Goal: Task Accomplishment & Management: Manage account settings

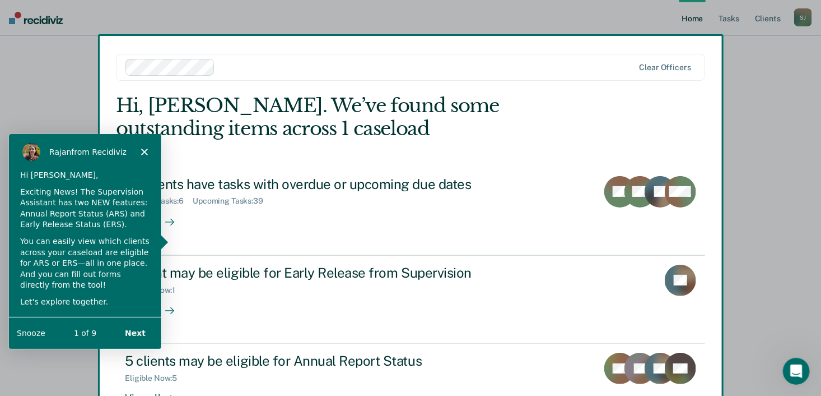
click at [141, 329] on button "Next" at bounding box center [134, 331] width 43 height 23
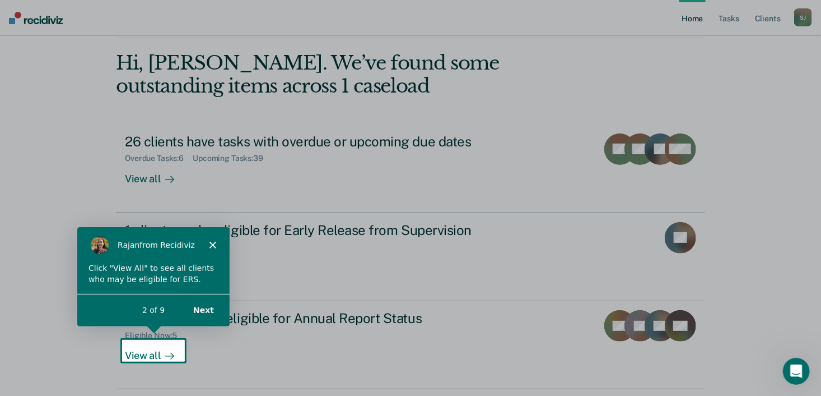
scroll to position [80, 0]
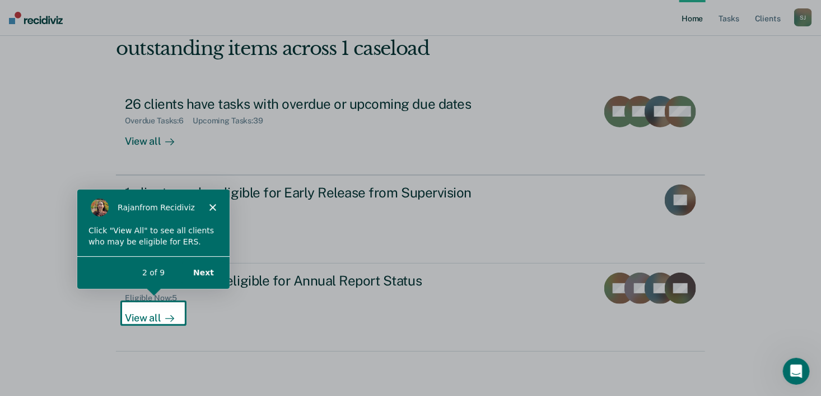
click at [145, 140] on div "Product tour overlay" at bounding box center [410, 198] width 821 height 396
click at [211, 205] on icon "Close" at bounding box center [211, 206] width 7 height 7
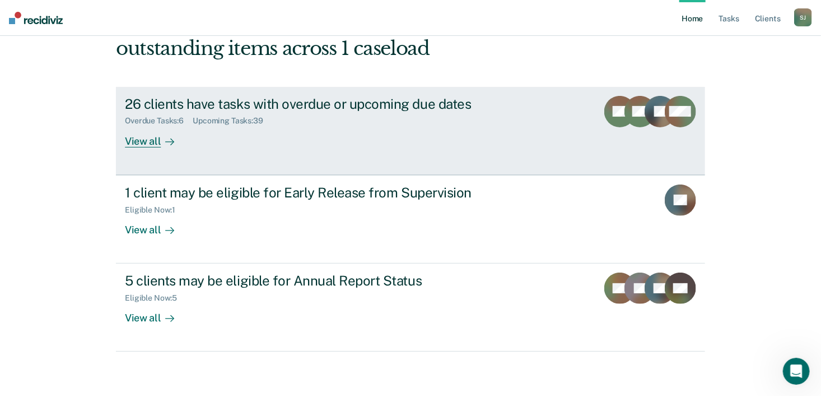
click at [145, 143] on div "View all" at bounding box center [156, 136] width 63 height 22
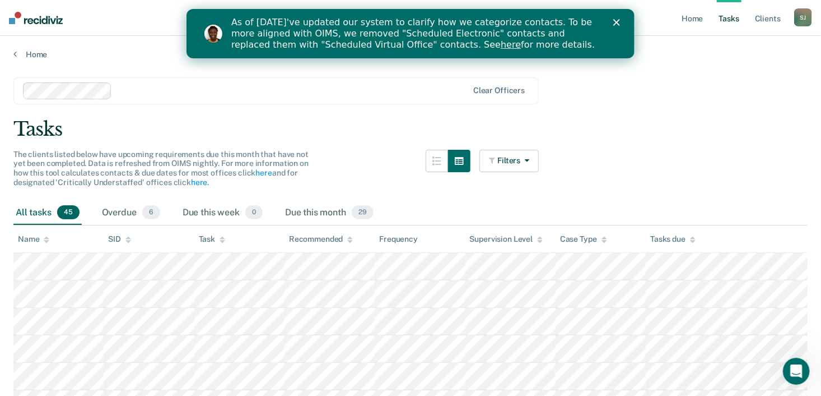
click at [616, 22] on polygon "Close" at bounding box center [616, 22] width 7 height 7
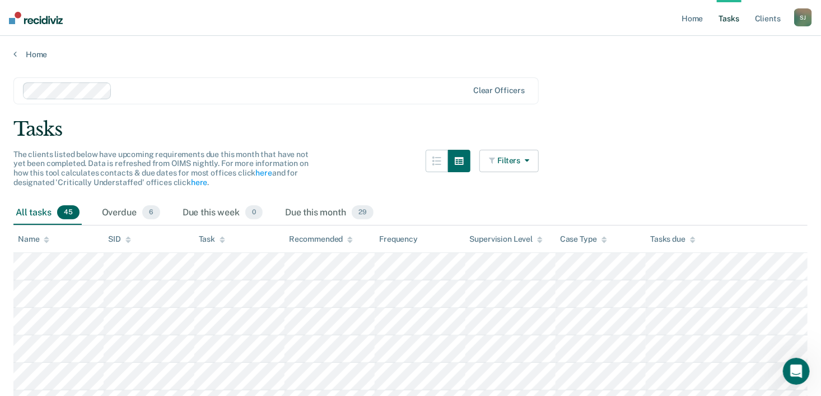
click at [529, 159] on icon "button" at bounding box center [524, 160] width 9 height 8
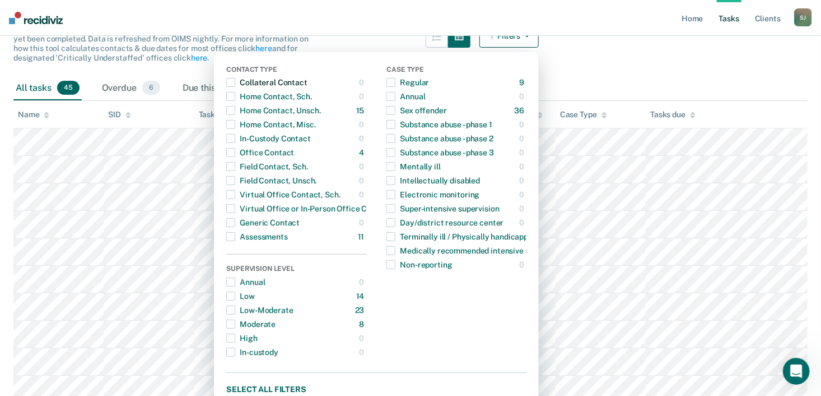
scroll to position [134, 0]
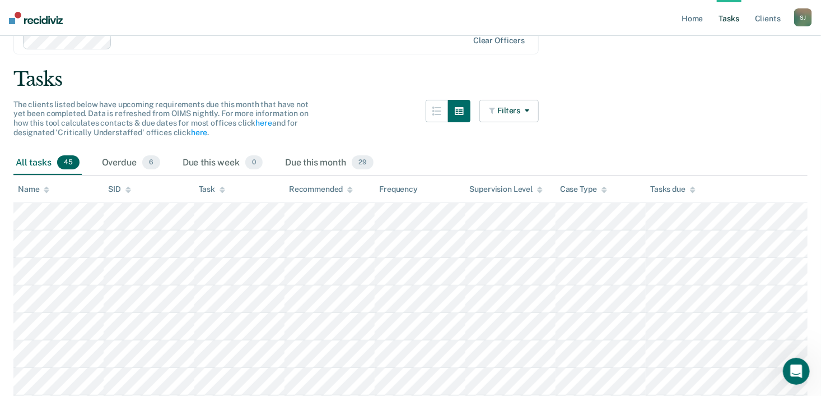
scroll to position [0, 0]
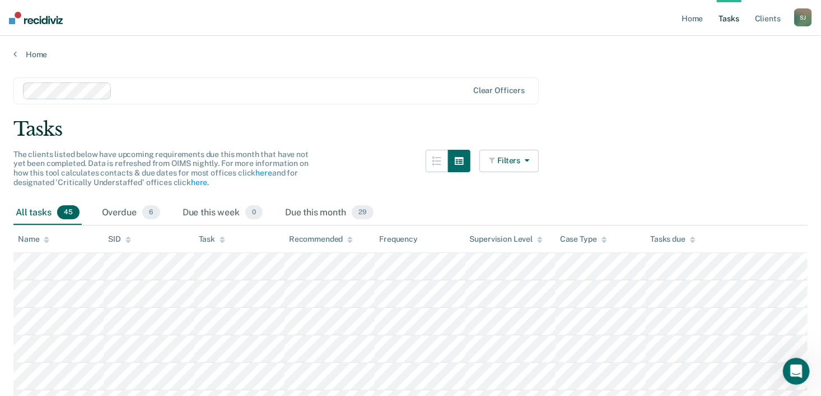
click at [519, 156] on button "Filters" at bounding box center [509, 161] width 59 height 22
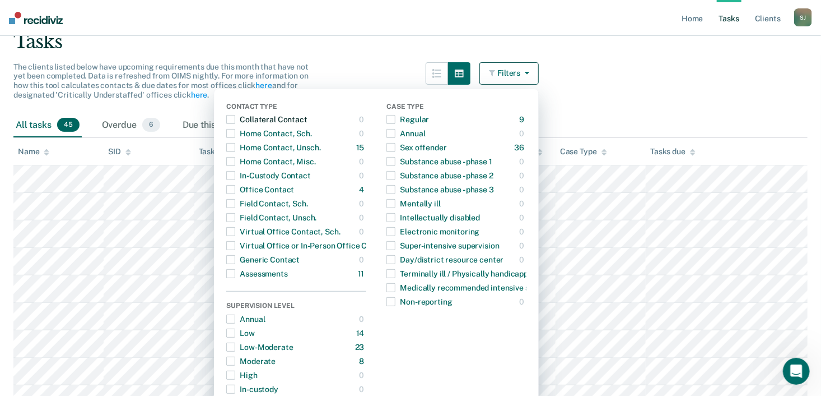
scroll to position [110, 0]
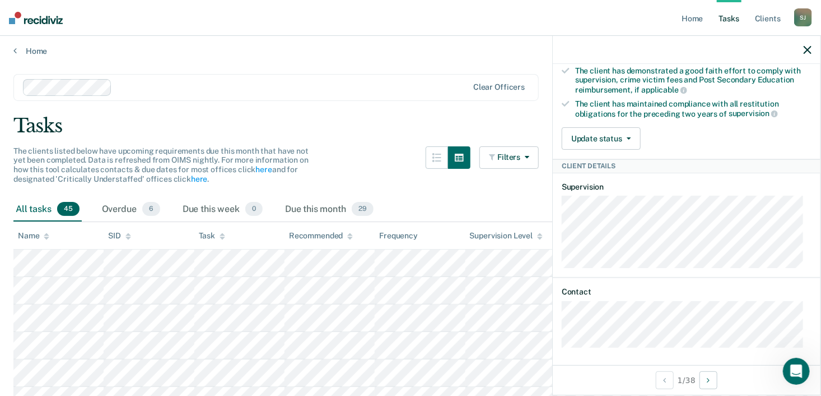
scroll to position [0, 0]
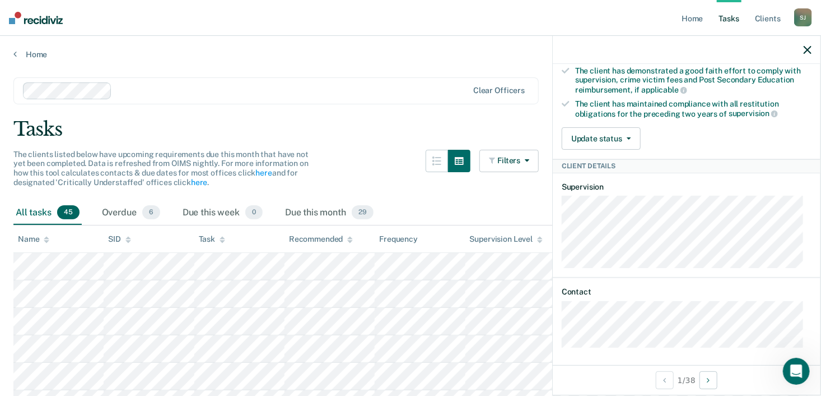
click at [811, 49] on icon "button" at bounding box center [808, 50] width 8 height 8
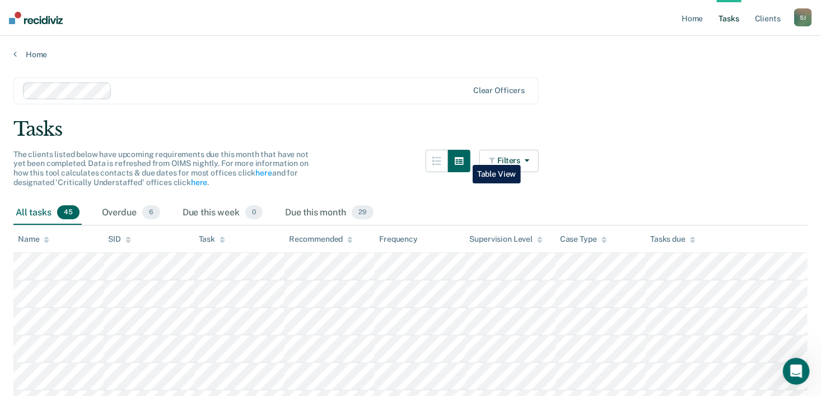
click at [464, 157] on icon "button" at bounding box center [459, 161] width 9 height 8
click at [461, 160] on icon "button" at bounding box center [459, 160] width 9 height 9
click at [438, 157] on button "button" at bounding box center [437, 161] width 22 height 22
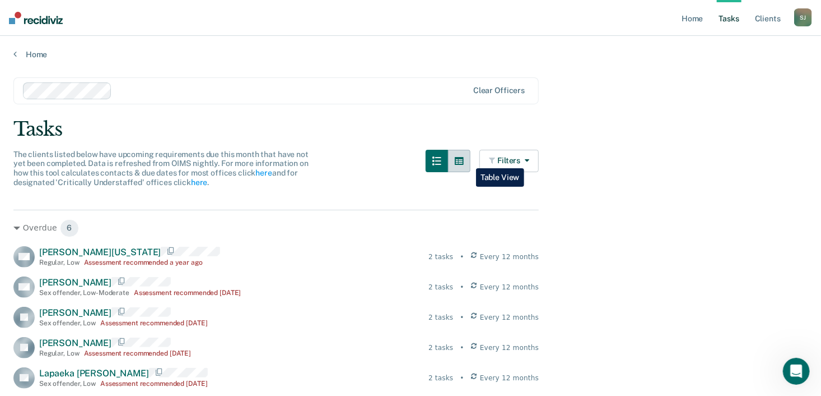
click at [464, 160] on icon "button" at bounding box center [459, 161] width 9 height 8
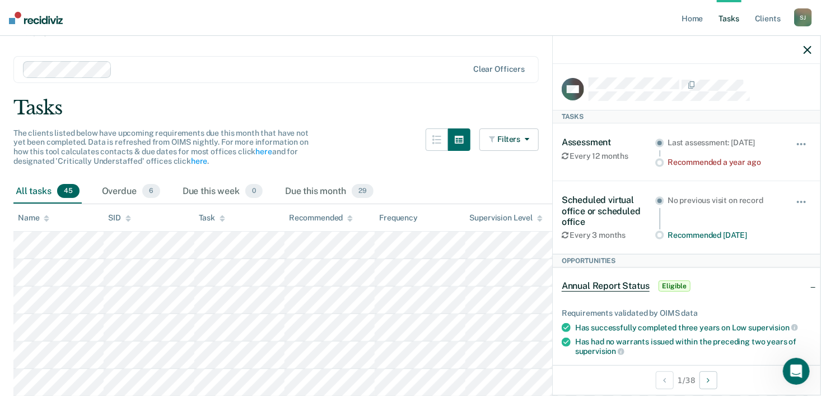
click at [680, 282] on span "Eligible" at bounding box center [675, 285] width 32 height 11
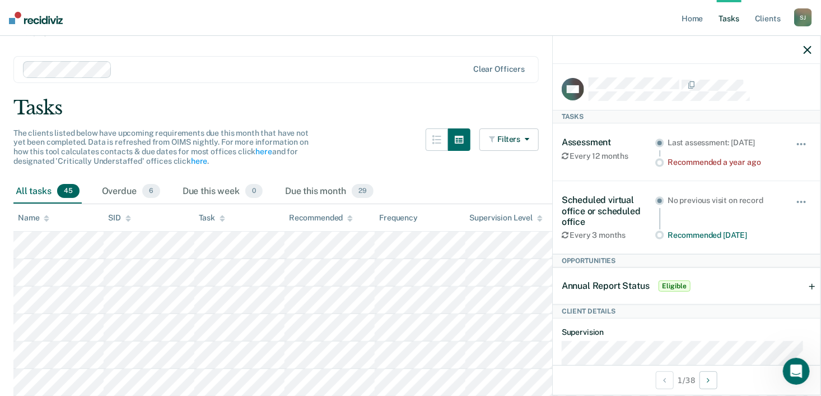
click at [617, 281] on span "Annual Report Status" at bounding box center [606, 285] width 88 height 11
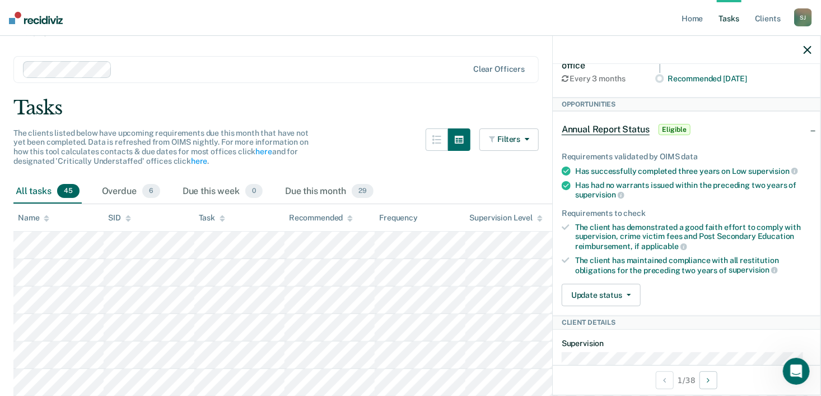
scroll to position [110, 0]
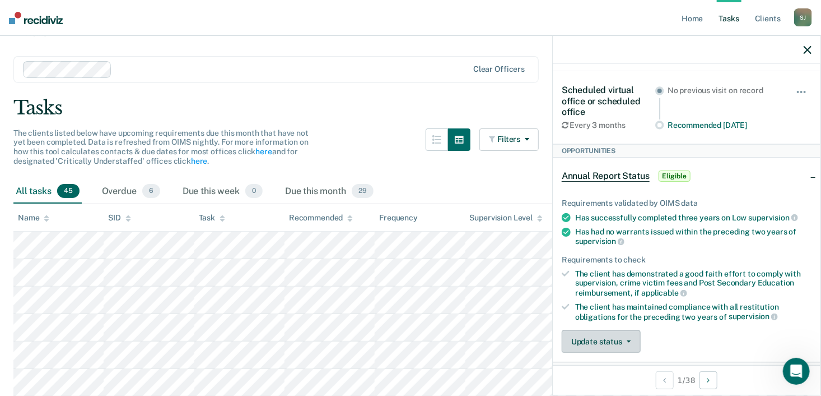
click at [614, 337] on button "Update status" at bounding box center [601, 341] width 79 height 22
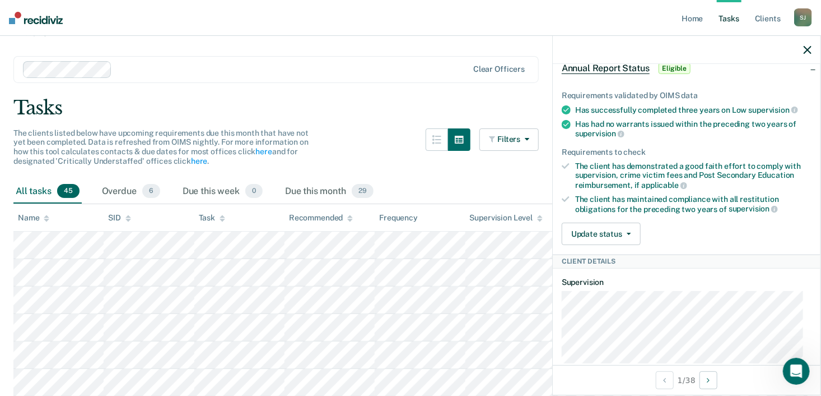
scroll to position [220, 0]
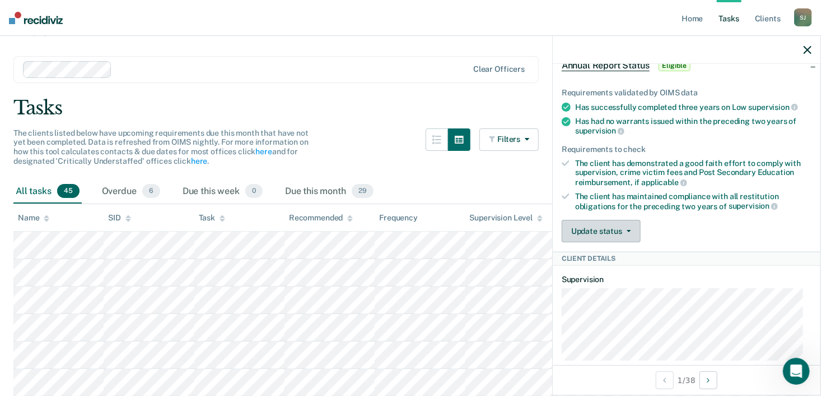
click at [622, 232] on button "Update status" at bounding box center [601, 231] width 79 height 22
click at [704, 211] on div "Requirements validated by OIMS data Has successfully completed three years on L…" at bounding box center [687, 160] width 268 height 181
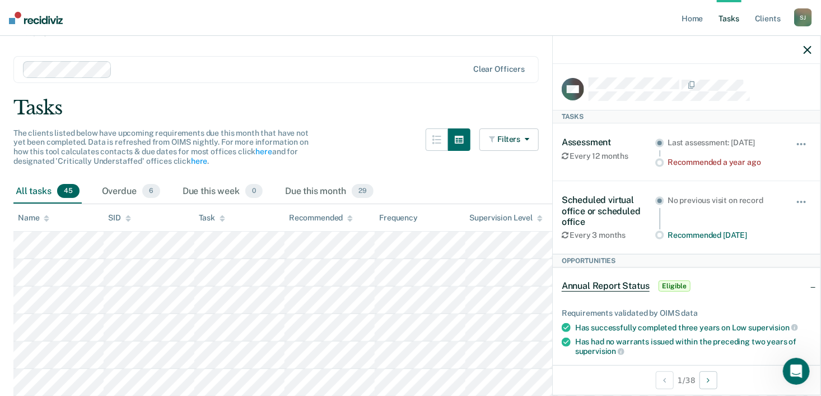
scroll to position [0, 0]
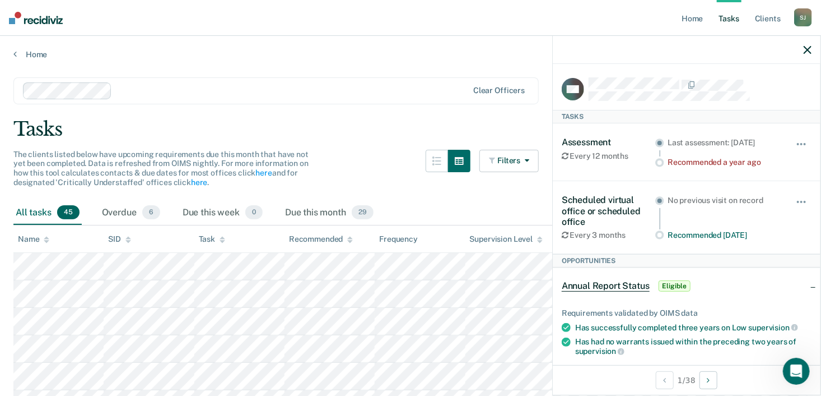
click at [625, 291] on div "Annual Report Status Eligible" at bounding box center [627, 286] width 131 height 18
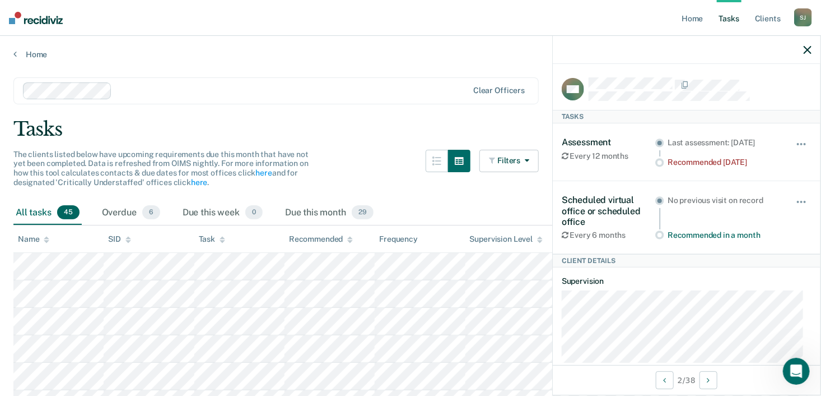
drag, startPoint x: 821, startPoint y: 241, endPoint x: 818, endPoint y: 232, distance: 9.2
click at [818, 232] on div "KM Tasks Assessment Every 12 months Last assessment: [DATE] Recommended [DATE] …" at bounding box center [686, 215] width 269 height 360
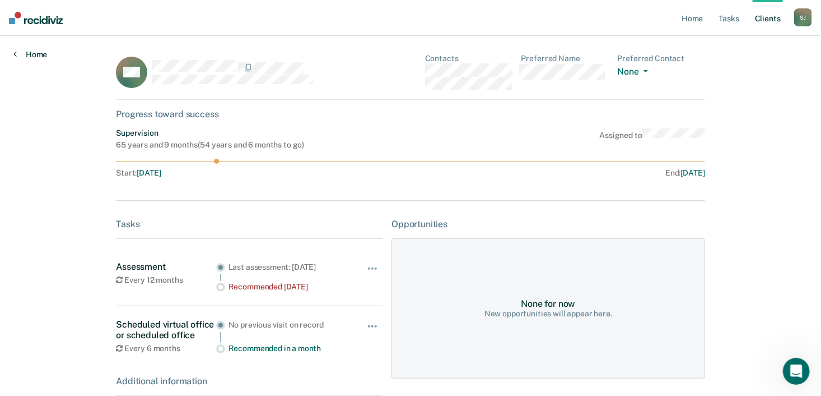
click at [14, 54] on icon at bounding box center [14, 53] width 3 height 9
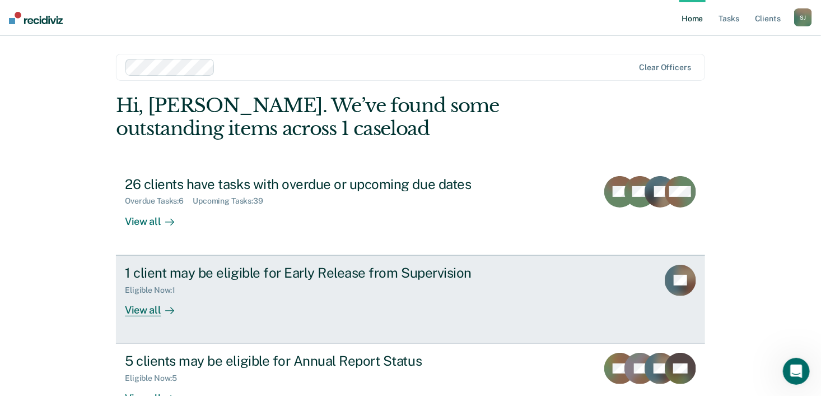
click at [273, 273] on div "1 client may be eligible for Early Release from Supervision" at bounding box center [321, 272] width 393 height 16
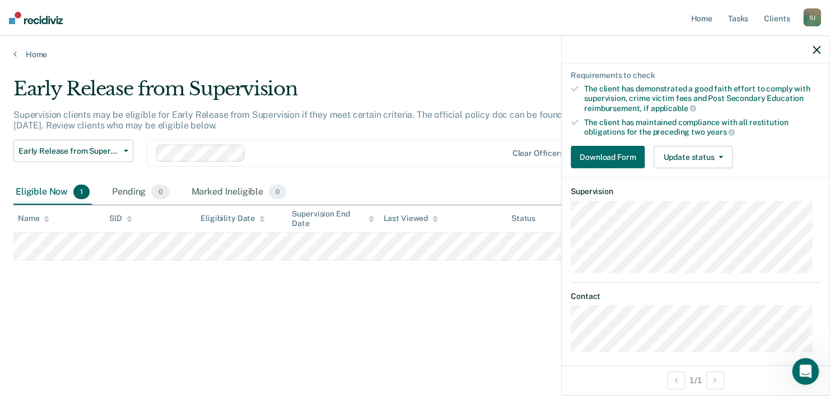
scroll to position [207, 0]
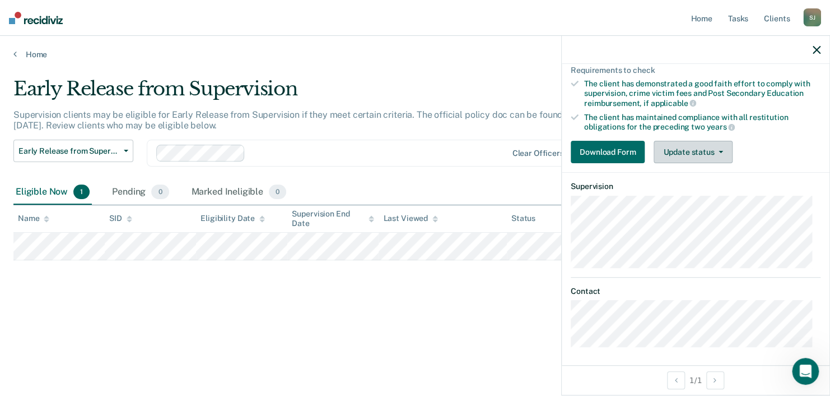
click at [702, 151] on button "Update status" at bounding box center [693, 152] width 79 height 22
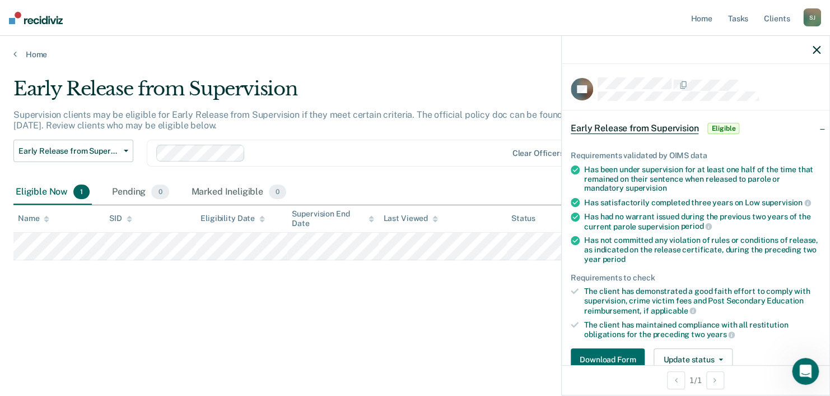
scroll to position [166, 0]
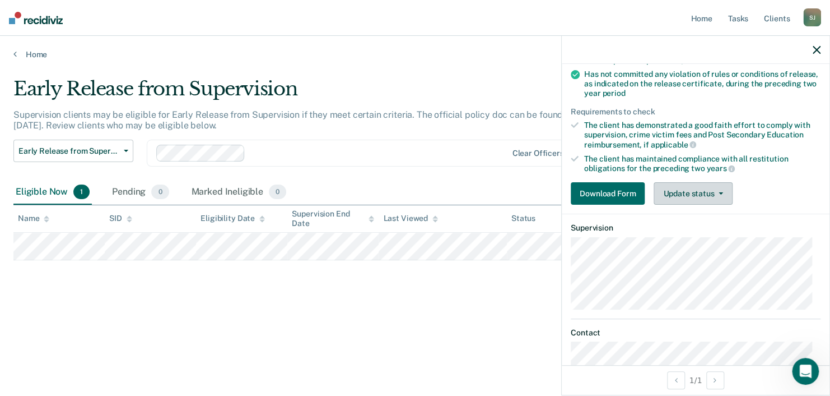
click at [700, 187] on button "Update status" at bounding box center [693, 193] width 79 height 22
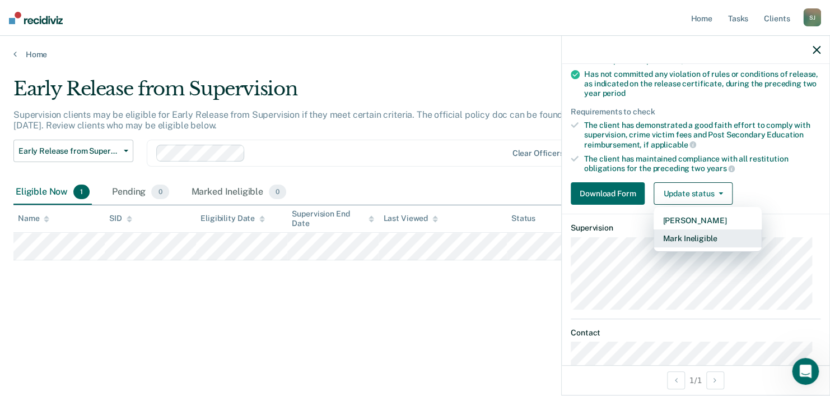
click at [696, 236] on button "Mark Ineligible" at bounding box center [708, 238] width 108 height 18
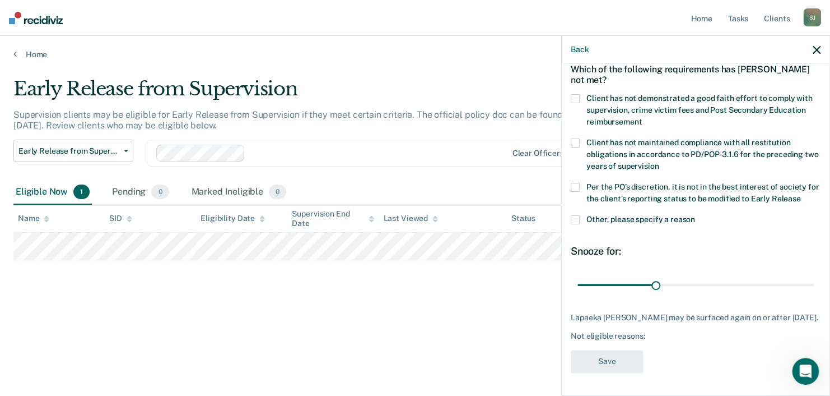
scroll to position [63, 0]
click at [653, 336] on div "Not eligible reasons:" at bounding box center [696, 337] width 250 height 10
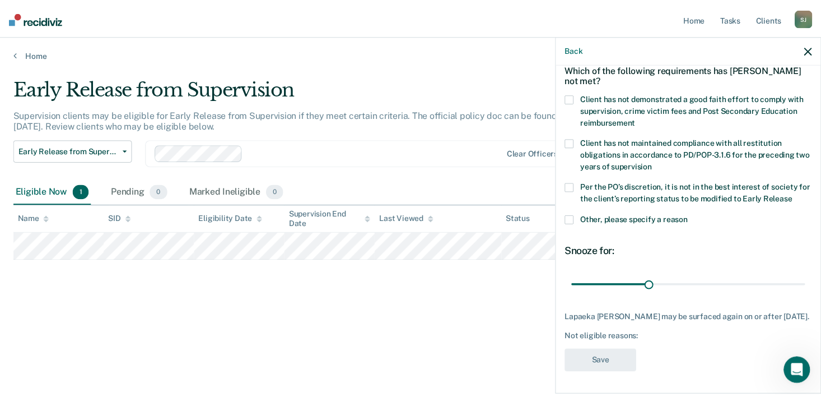
scroll to position [0, 0]
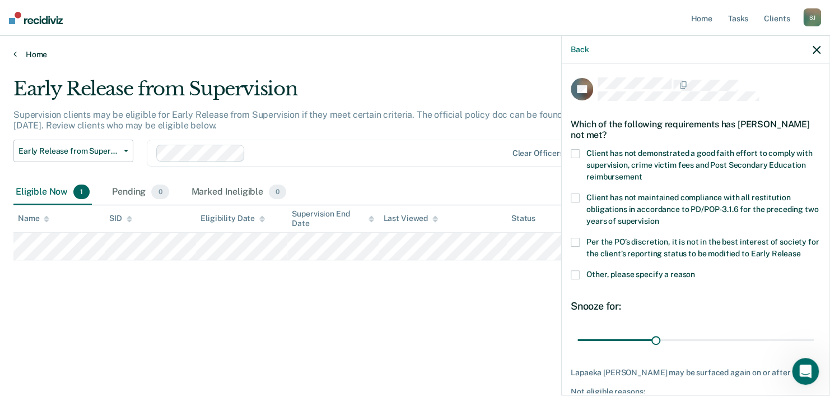
click at [14, 53] on icon at bounding box center [14, 53] width 3 height 9
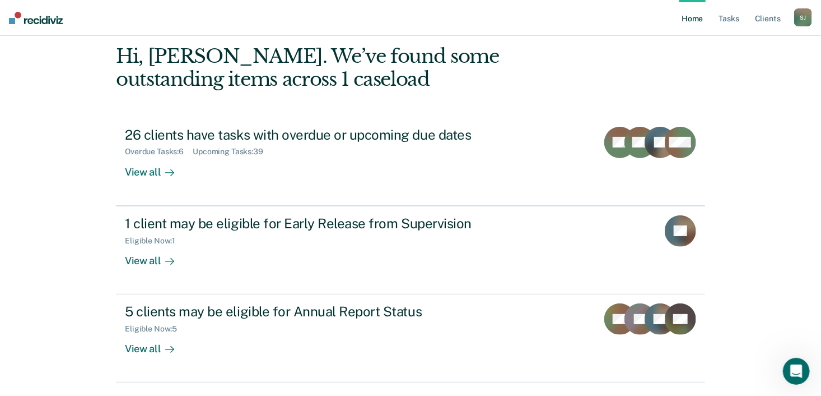
scroll to position [80, 0]
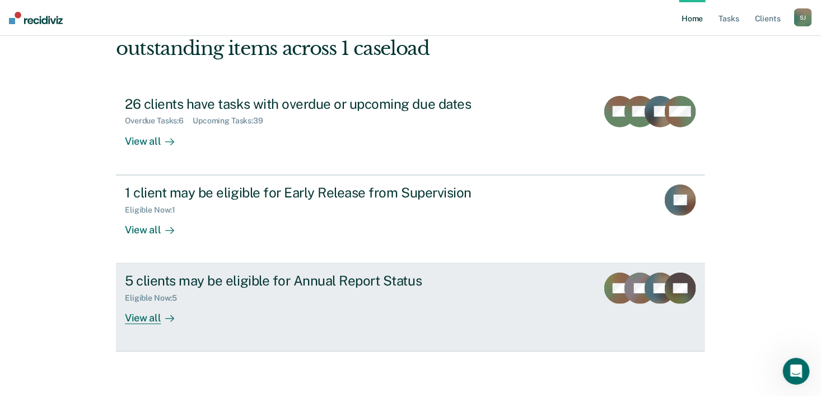
click at [346, 280] on div "5 clients may be eligible for Annual Report Status" at bounding box center [321, 280] width 393 height 16
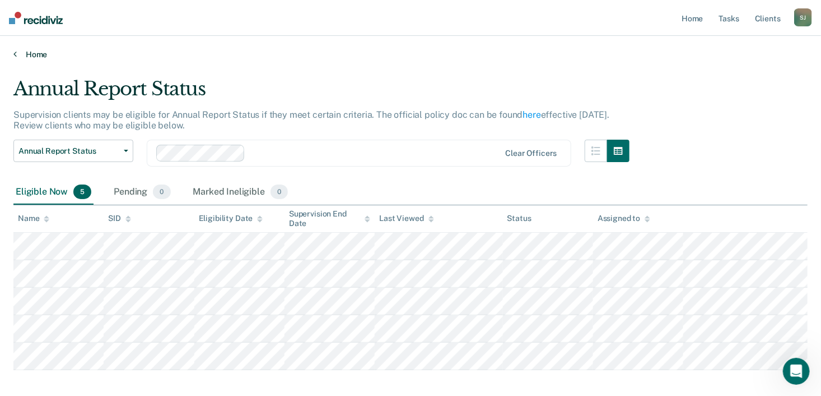
click at [35, 53] on link "Home" at bounding box center [410, 54] width 794 height 10
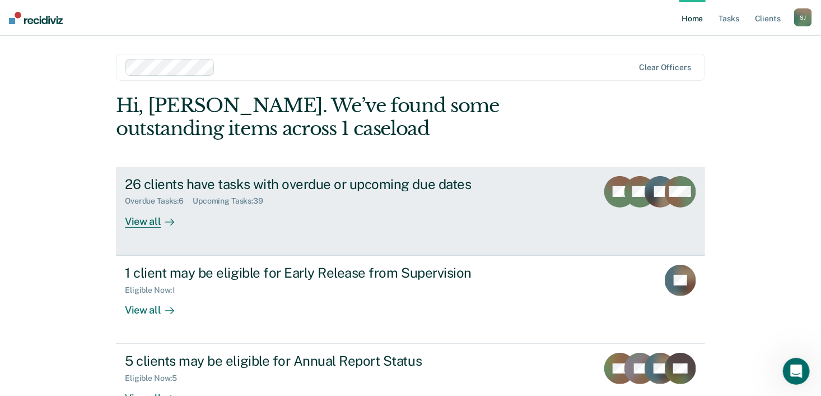
click at [148, 222] on div "View all" at bounding box center [156, 217] width 63 height 22
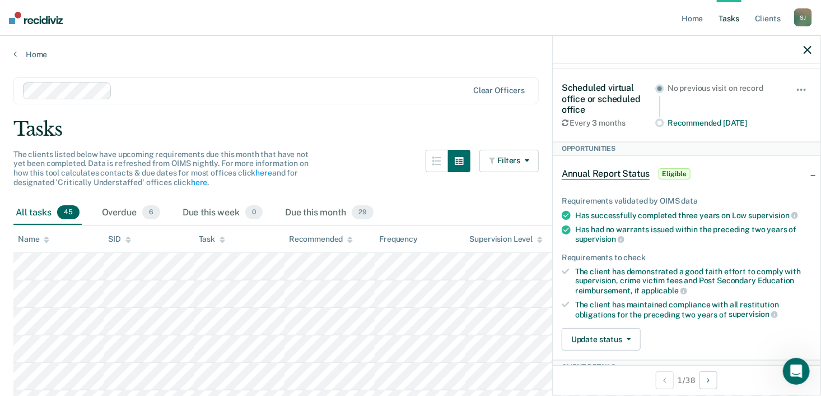
scroll to position [179, 0]
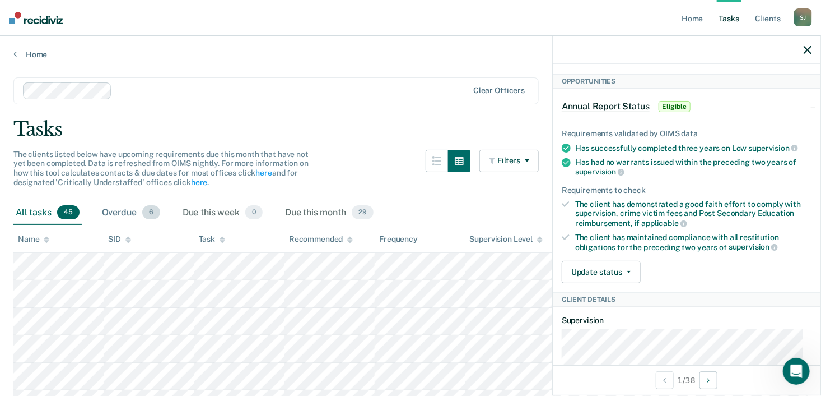
click at [119, 212] on div "Overdue 6" at bounding box center [131, 213] width 63 height 25
click at [128, 210] on div "Overdue 6" at bounding box center [131, 213] width 63 height 25
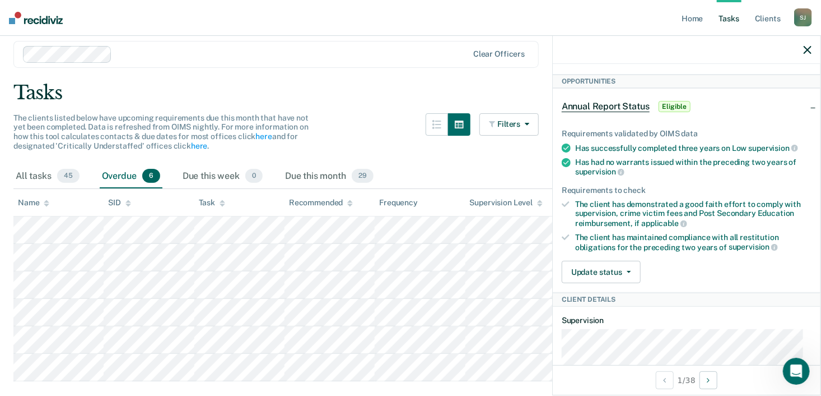
scroll to position [66, 0]
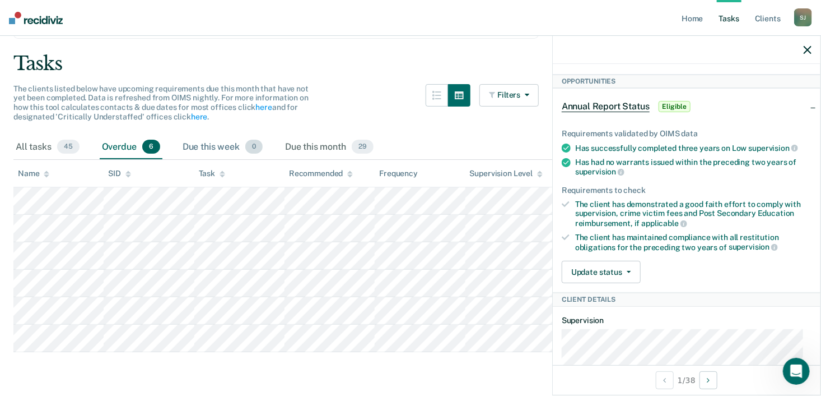
click at [225, 145] on div "Due this week 0" at bounding box center [222, 147] width 85 height 25
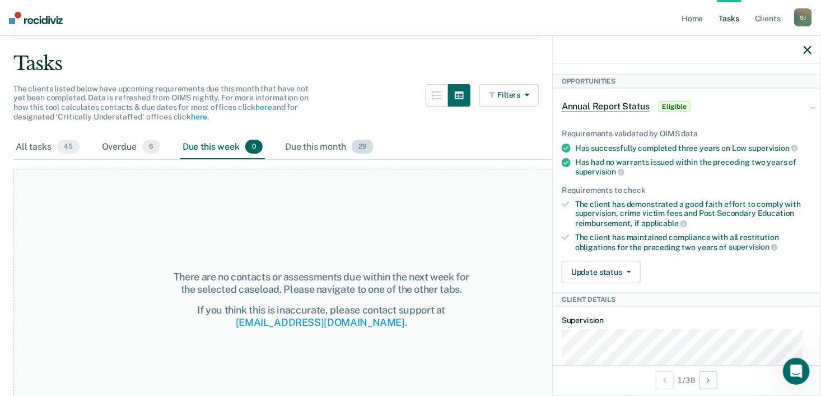
click at [312, 148] on div "Due this month 29" at bounding box center [329, 147] width 93 height 25
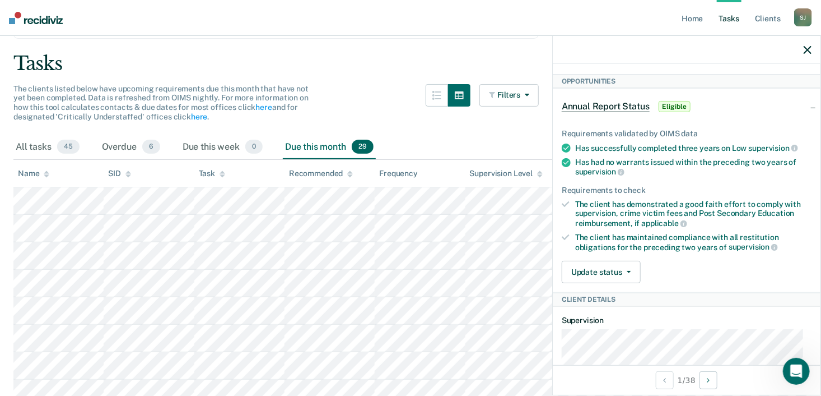
click at [808, 48] on icon "button" at bounding box center [808, 50] width 8 height 8
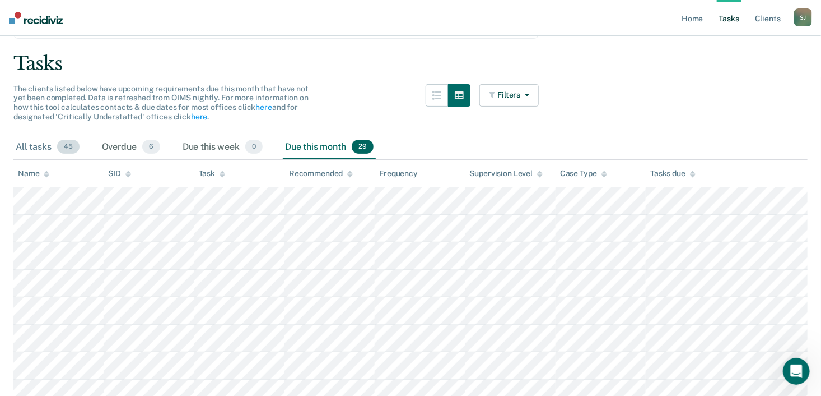
click at [35, 148] on div "All tasks 45" at bounding box center [47, 147] width 68 height 25
click at [314, 148] on div "Due this month 29" at bounding box center [329, 147] width 93 height 25
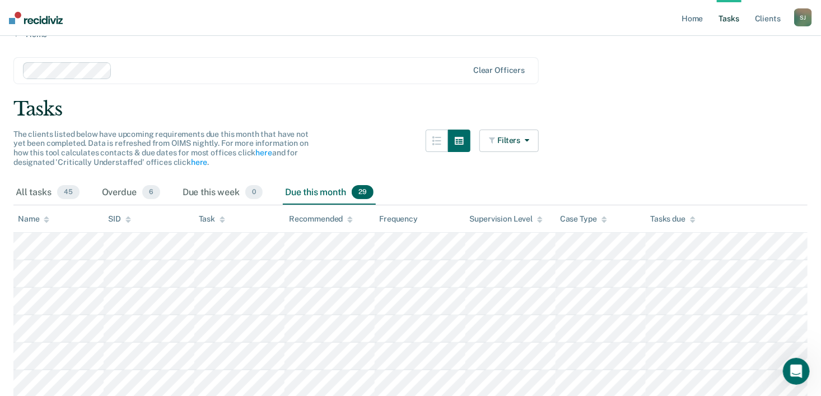
scroll to position [0, 0]
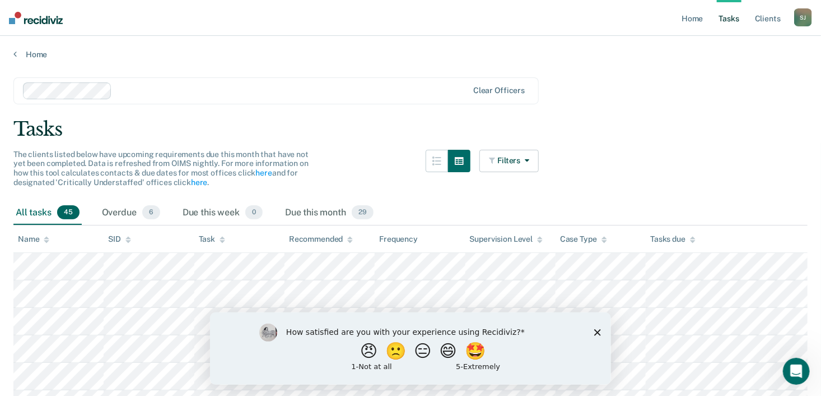
click at [598, 332] on icon "Close survey" at bounding box center [597, 331] width 7 height 7
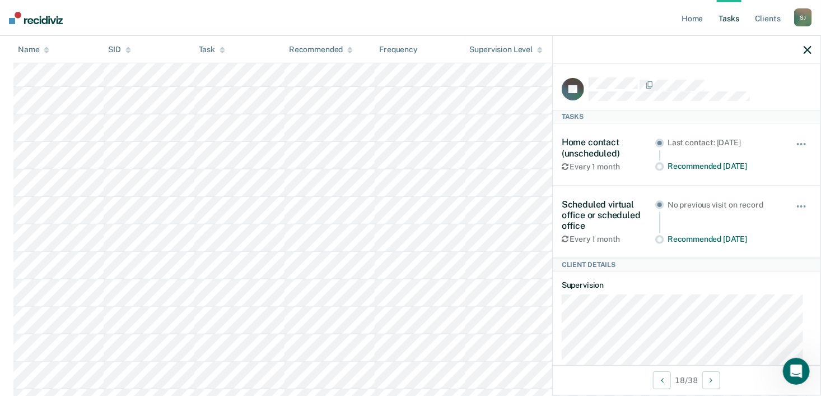
scroll to position [280, 0]
click at [811, 52] on icon "button" at bounding box center [808, 50] width 8 height 8
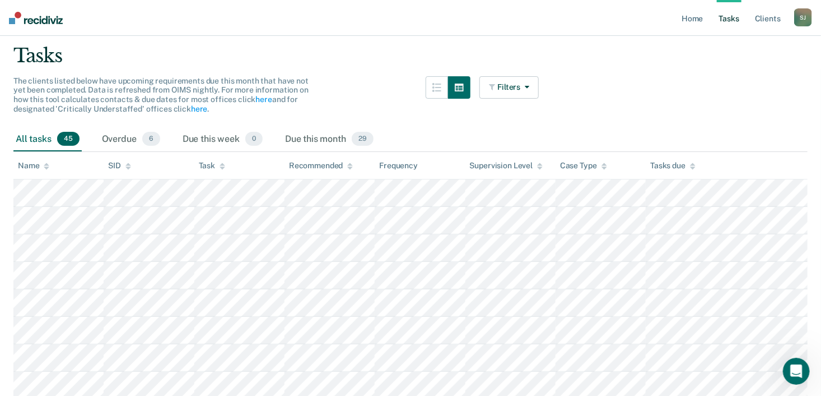
scroll to position [0, 0]
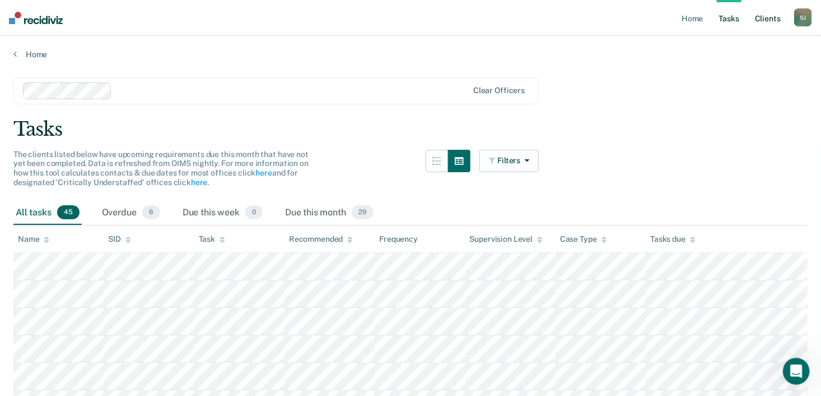
click at [770, 19] on link "Client s" at bounding box center [768, 18] width 30 height 36
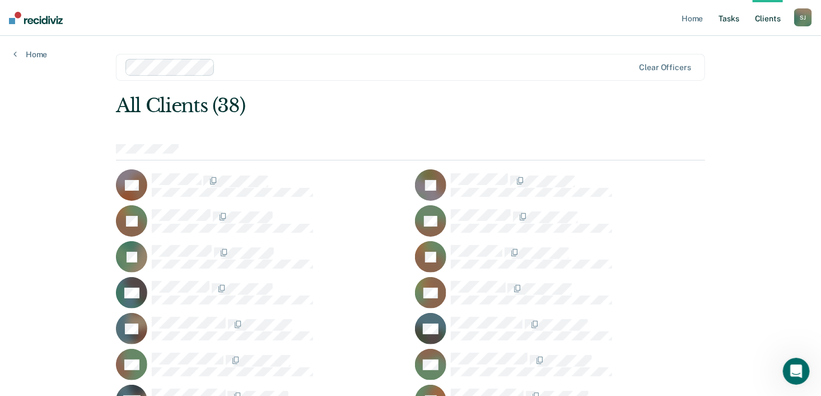
click at [731, 19] on link "Tasks" at bounding box center [729, 18] width 25 height 36
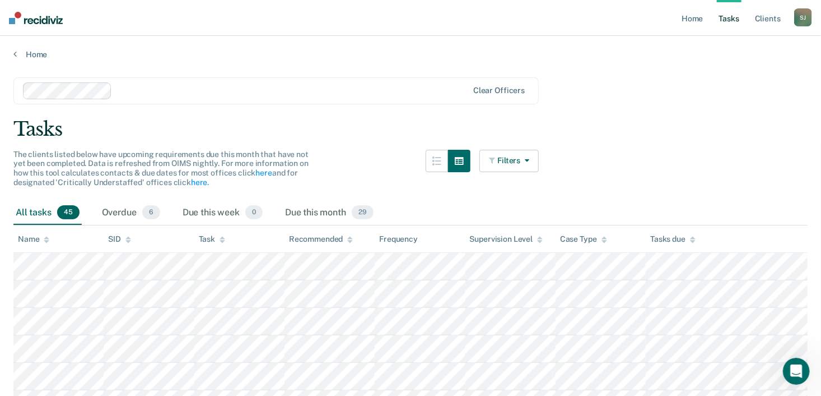
click at [523, 161] on button "Filters" at bounding box center [509, 161] width 59 height 22
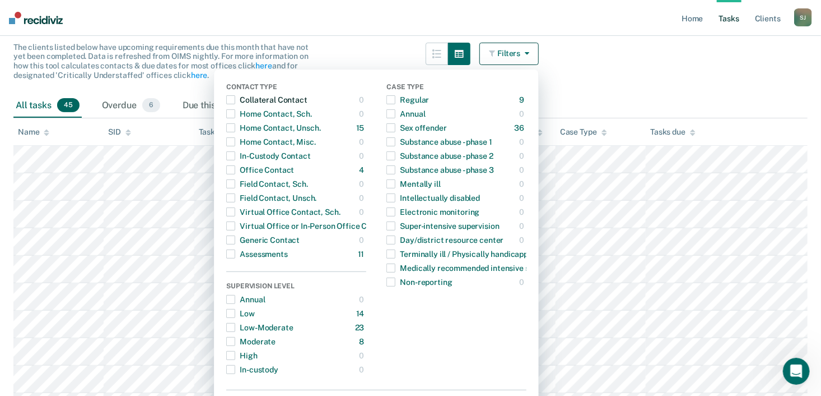
scroll to position [117, 0]
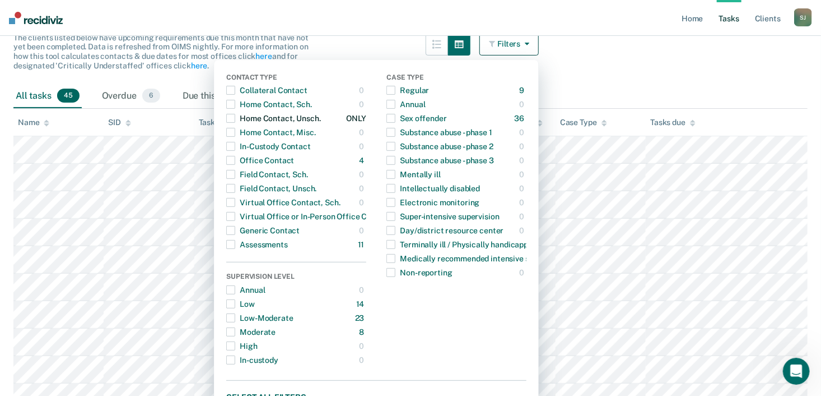
click at [316, 116] on div "Home Contact, Unsch." at bounding box center [273, 118] width 94 height 18
click at [639, 73] on main "Clear officers Tasks The clients listed below have upcoming requirements due th…" at bounding box center [410, 266] width 821 height 647
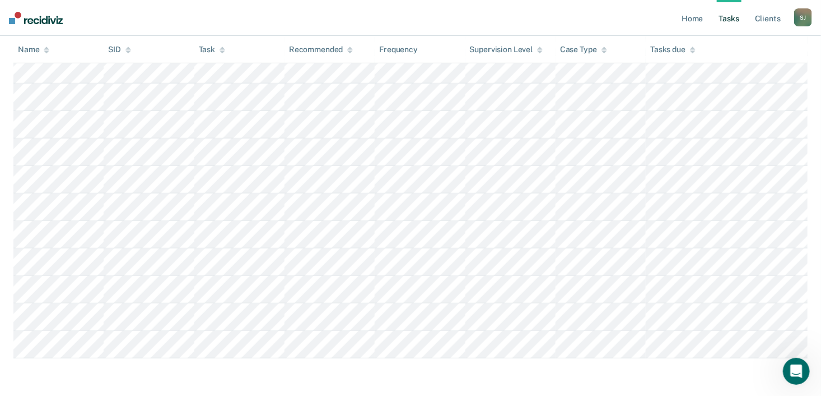
scroll to position [313, 0]
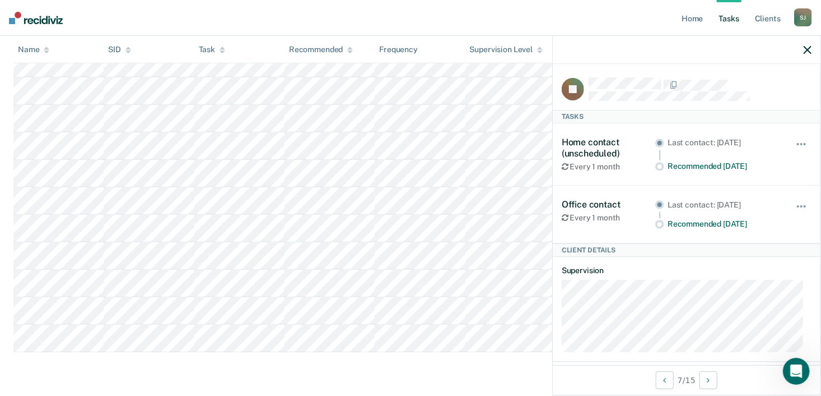
click at [808, 51] on icon "button" at bounding box center [808, 50] width 8 height 8
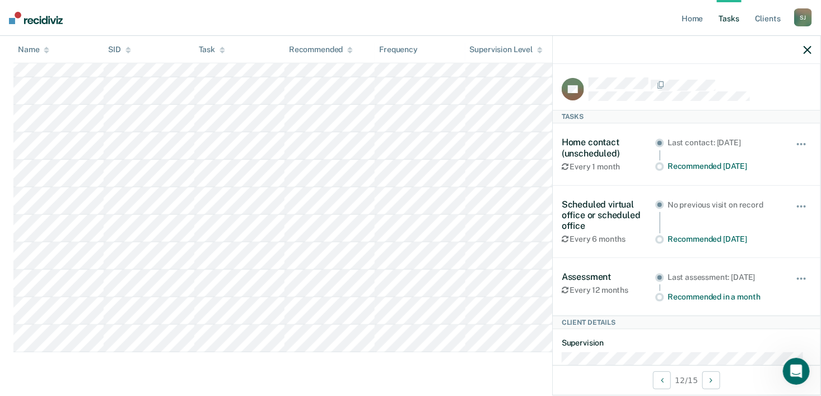
click at [806, 54] on icon "button" at bounding box center [808, 50] width 8 height 8
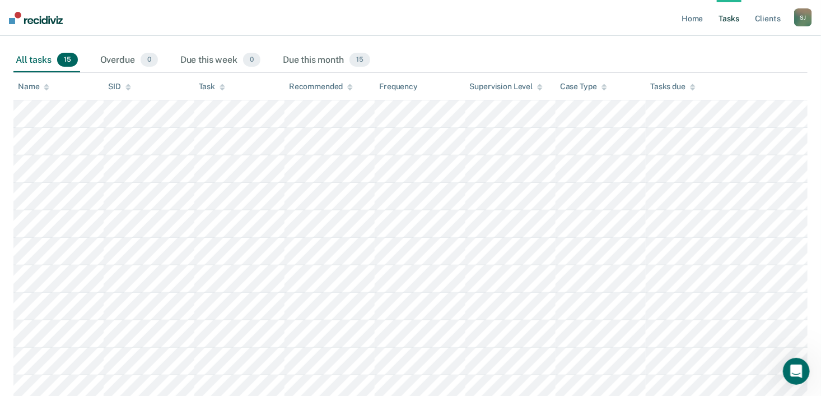
scroll to position [0, 0]
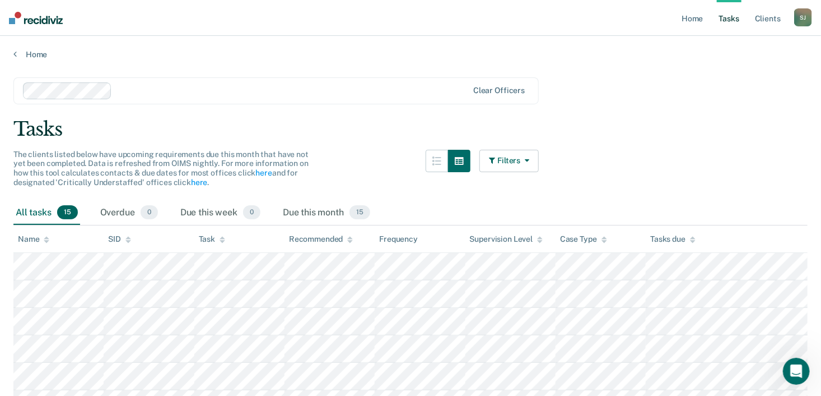
click at [514, 160] on button "Filters" at bounding box center [509, 161] width 59 height 22
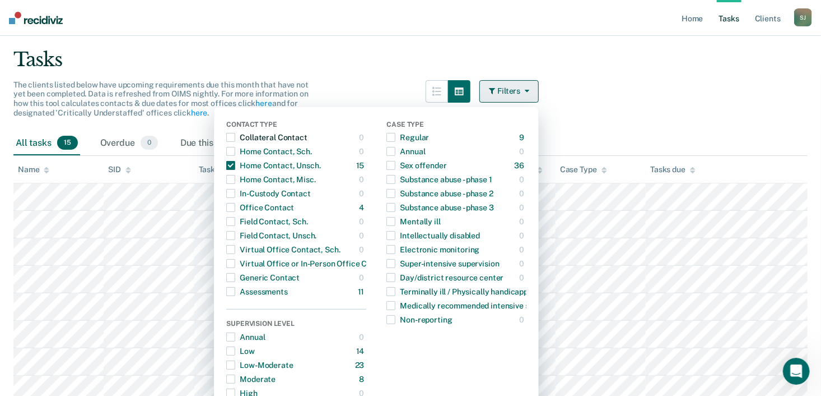
scroll to position [75, 0]
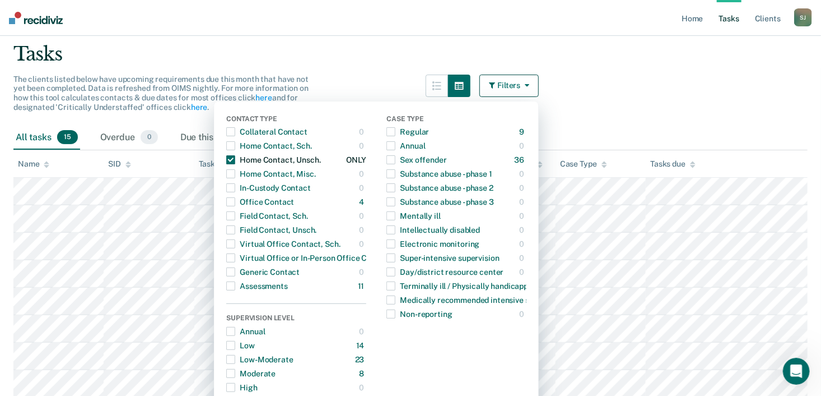
click at [235, 160] on span "button" at bounding box center [230, 159] width 9 height 9
click at [235, 200] on span "button" at bounding box center [230, 201] width 9 height 9
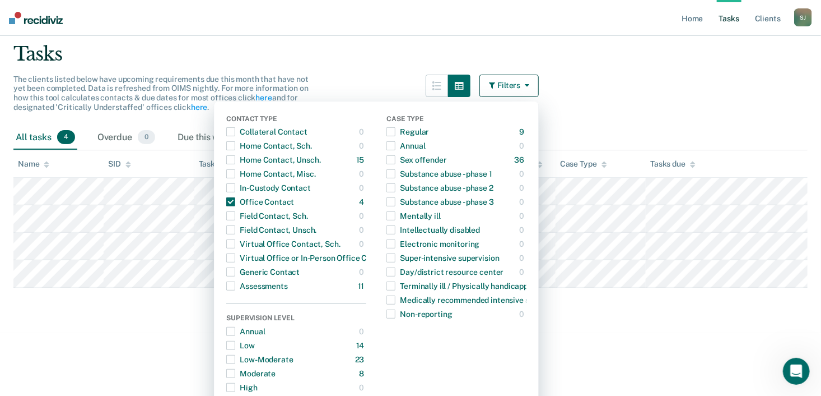
click at [769, 161] on th "Tasks due" at bounding box center [727, 163] width 162 height 27
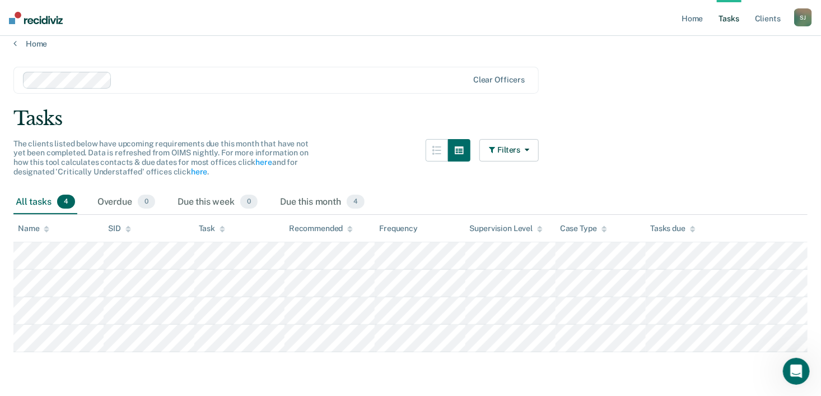
scroll to position [0, 0]
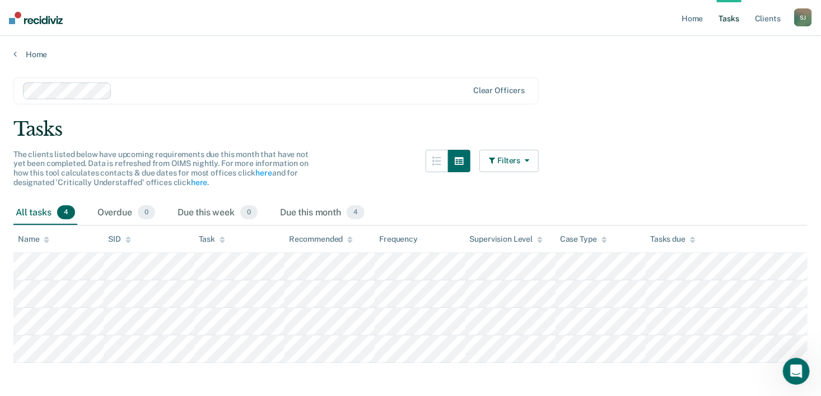
click at [509, 169] on button "Filters" at bounding box center [509, 161] width 59 height 22
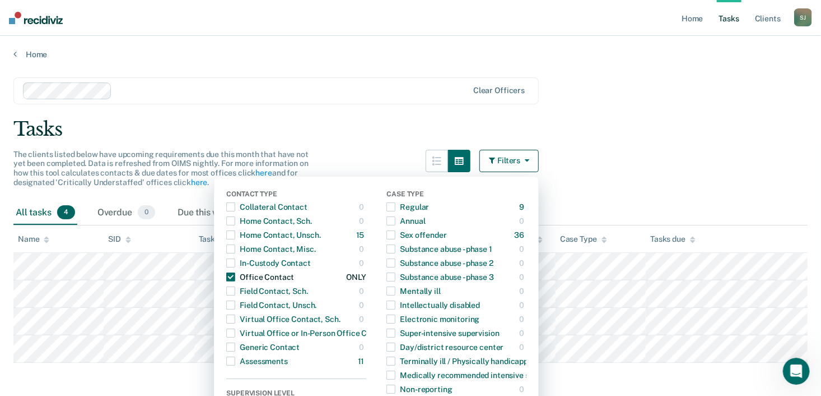
click at [235, 273] on span "button" at bounding box center [230, 276] width 9 height 9
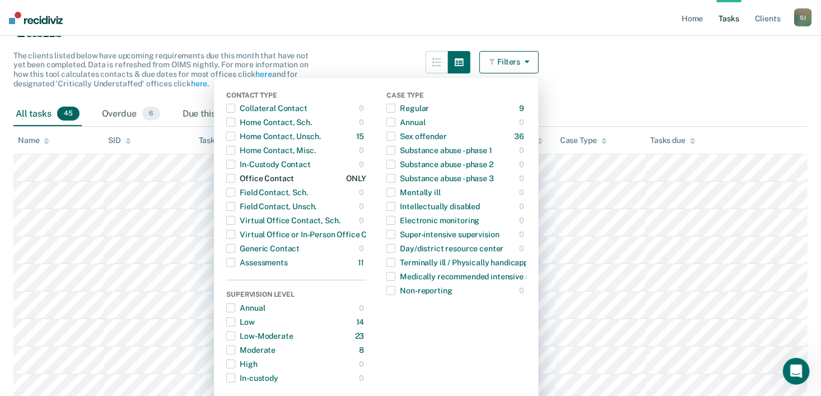
scroll to position [81, 0]
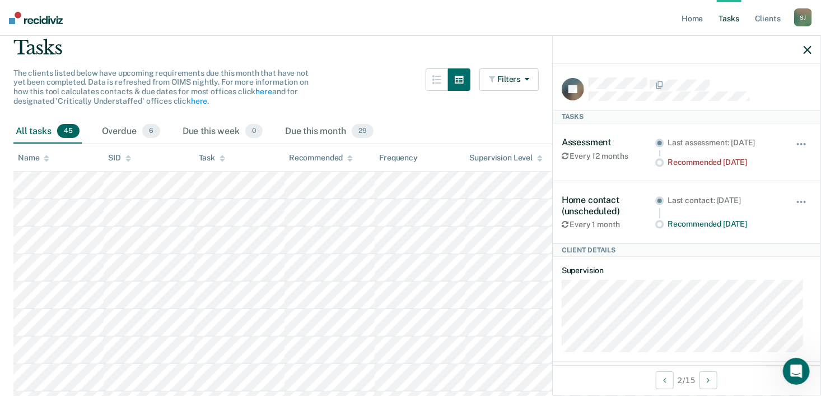
click at [807, 52] on icon "button" at bounding box center [808, 50] width 8 height 8
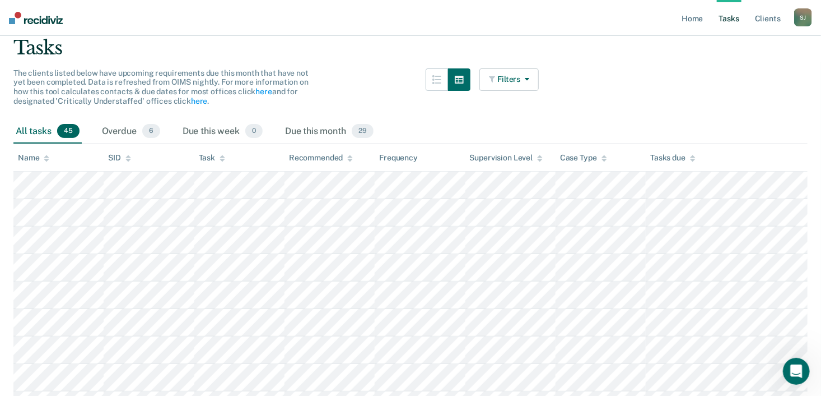
click at [509, 87] on button "Filters" at bounding box center [509, 79] width 59 height 22
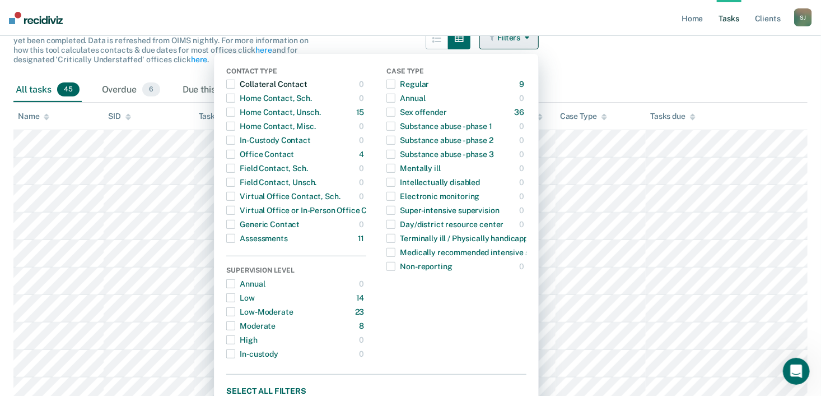
scroll to position [129, 0]
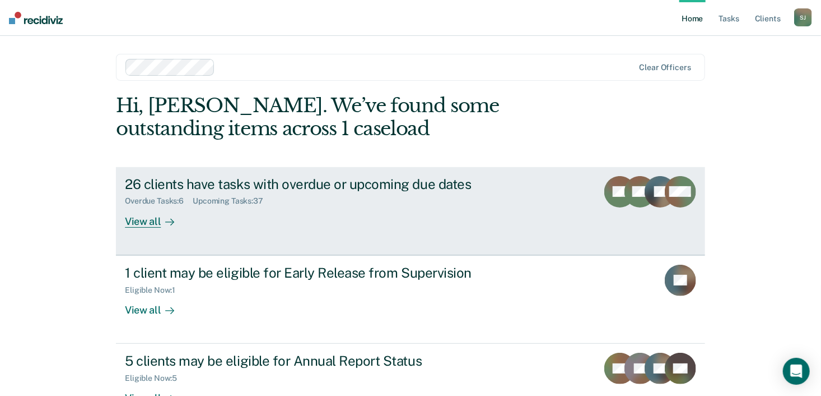
click at [270, 185] on div "26 clients have tasks with overdue or upcoming due dates" at bounding box center [321, 184] width 393 height 16
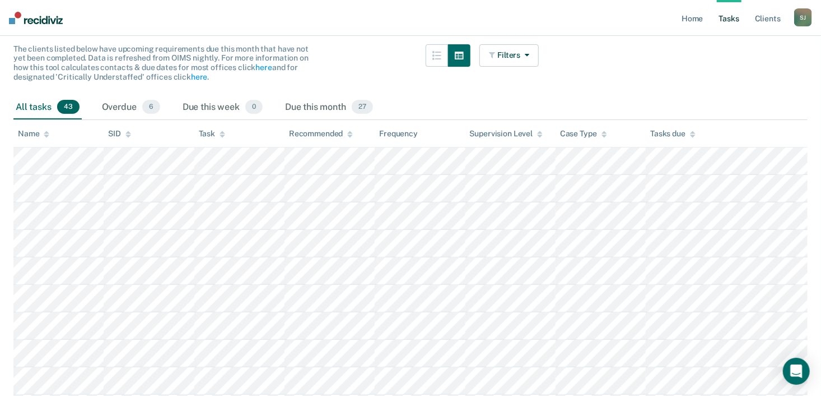
scroll to position [101, 0]
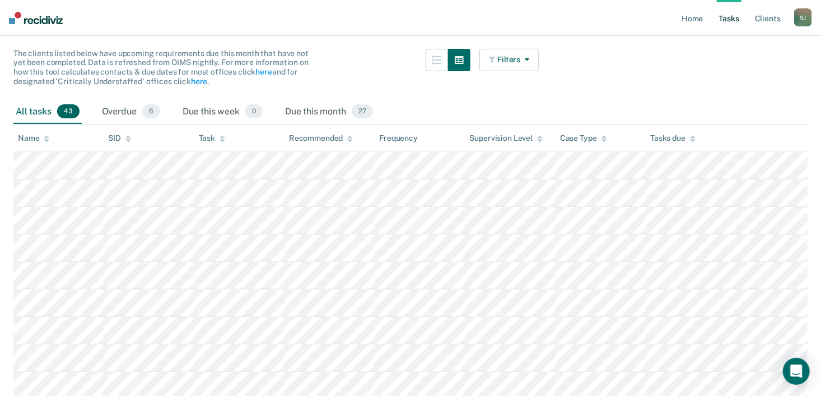
click at [497, 61] on icon "button" at bounding box center [493, 59] width 8 height 8
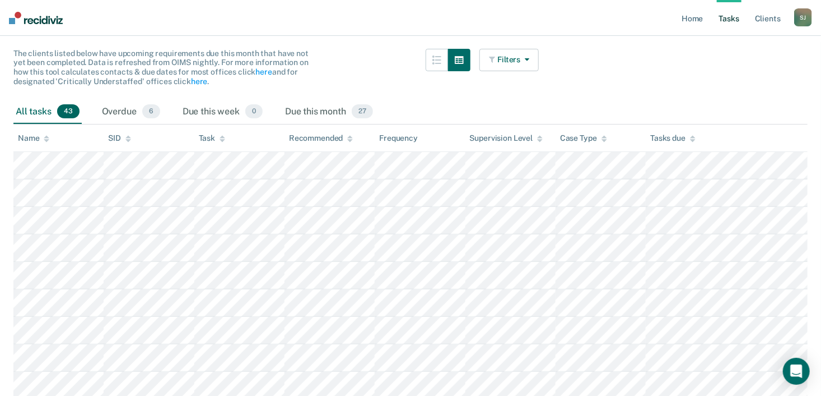
click at [522, 59] on button "Filters" at bounding box center [509, 60] width 59 height 22
